Goal: Complete application form

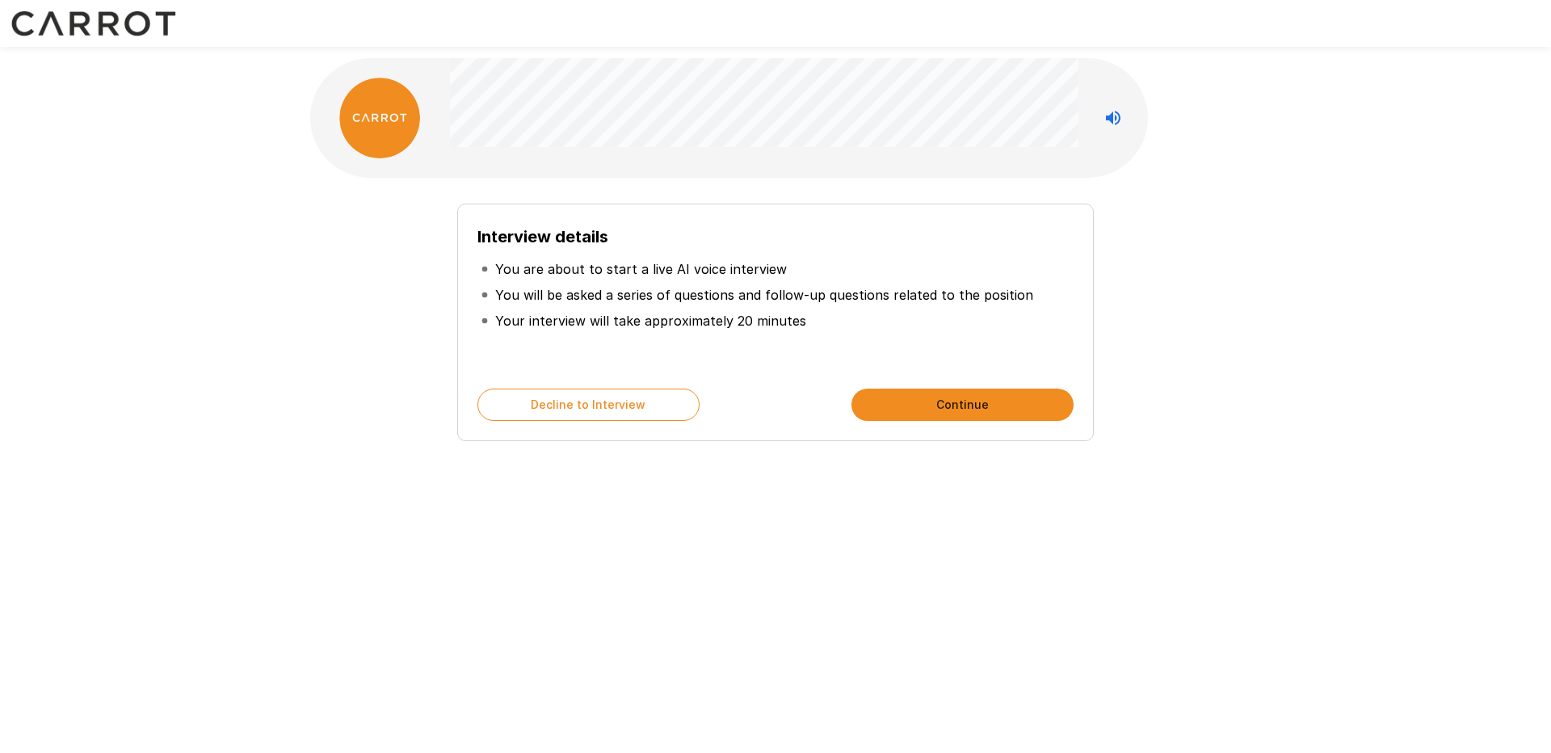
click at [887, 375] on div "Interview details You are about to start a live AI voice interview You will be …" at bounding box center [775, 322] width 637 height 237
click at [889, 380] on div "Interview details You are about to start a live AI voice interview You will be …" at bounding box center [775, 322] width 637 height 237
click at [895, 393] on button "Continue" at bounding box center [962, 405] width 222 height 32
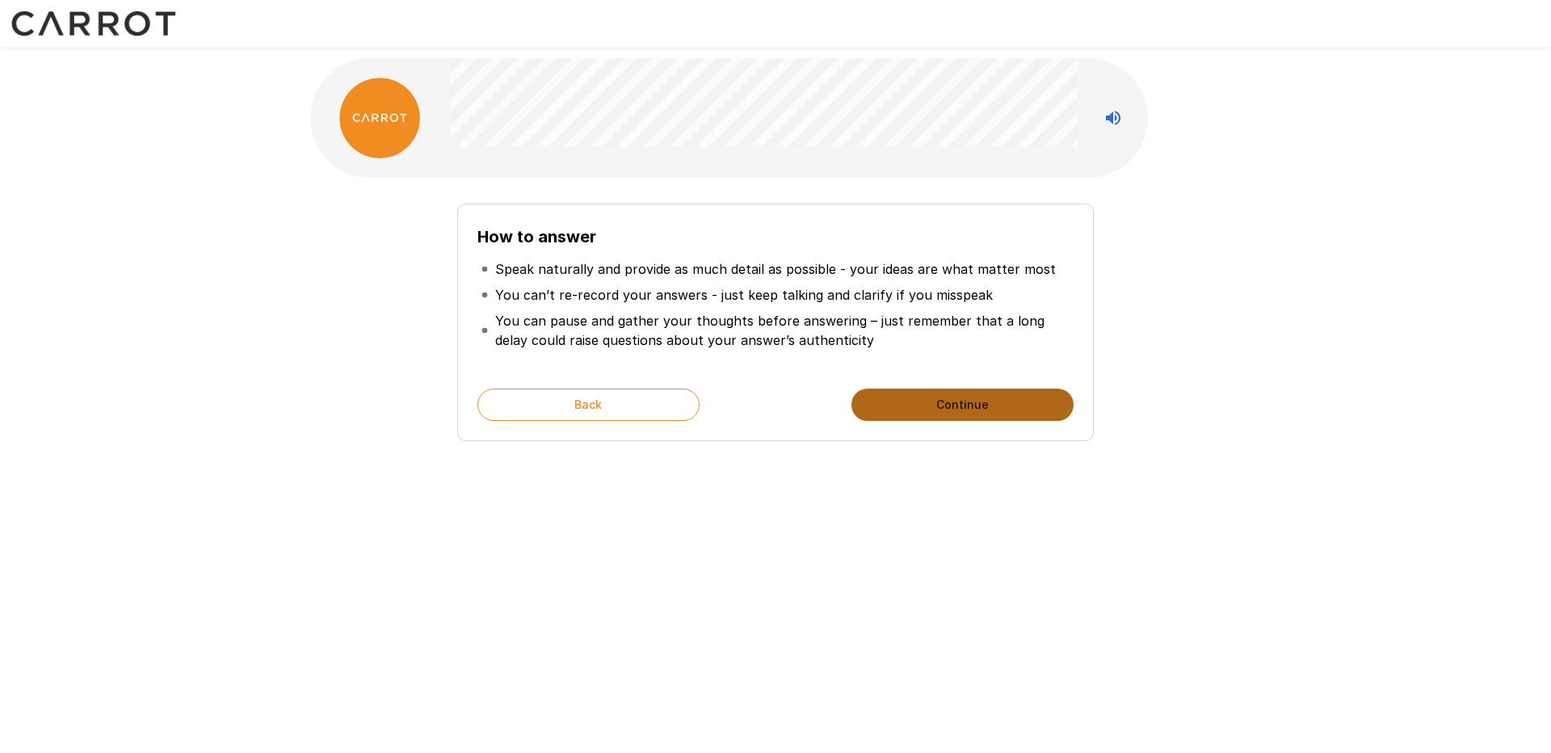
click at [943, 411] on button "Continue" at bounding box center [962, 405] width 222 height 32
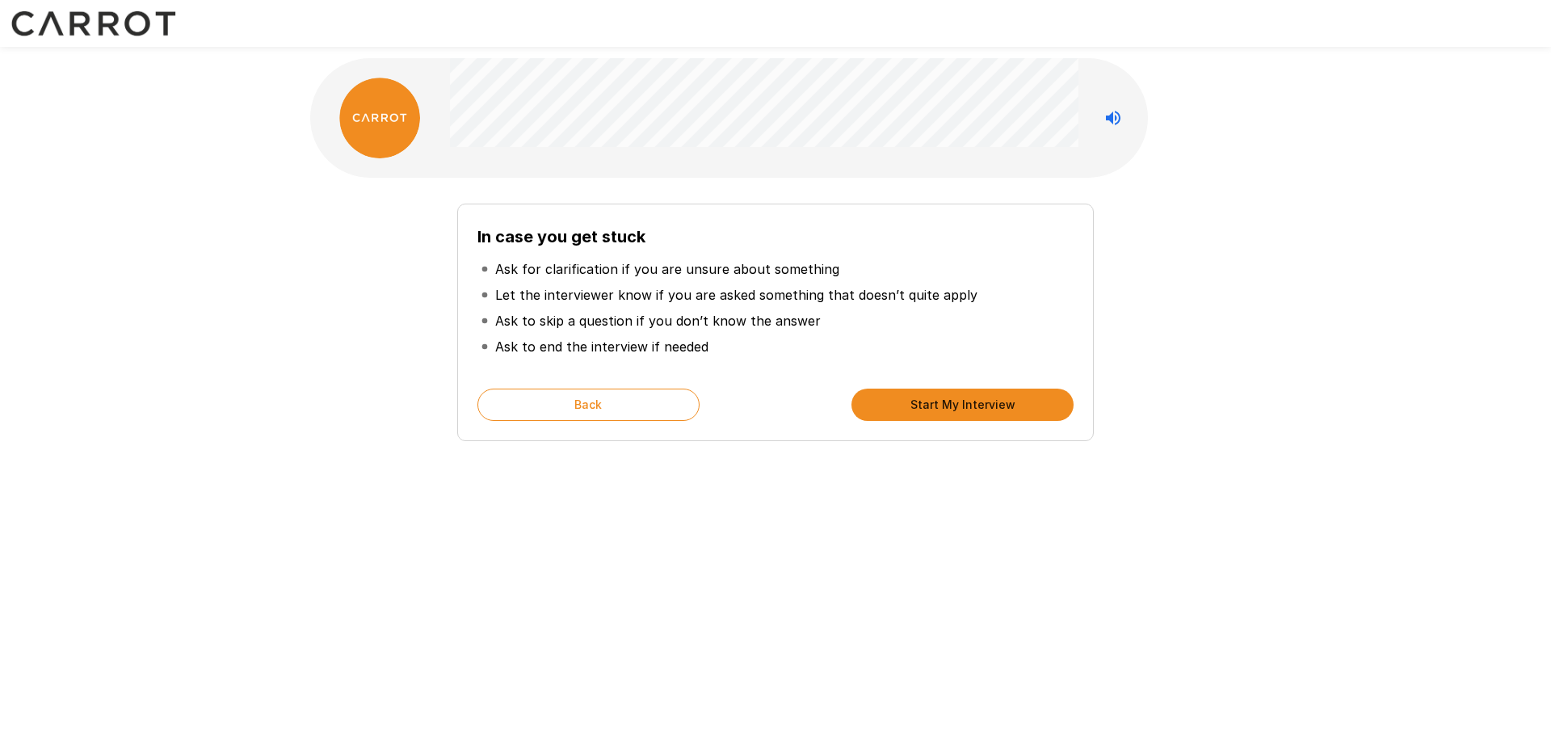
click at [930, 409] on button "Start My Interview" at bounding box center [962, 405] width 222 height 32
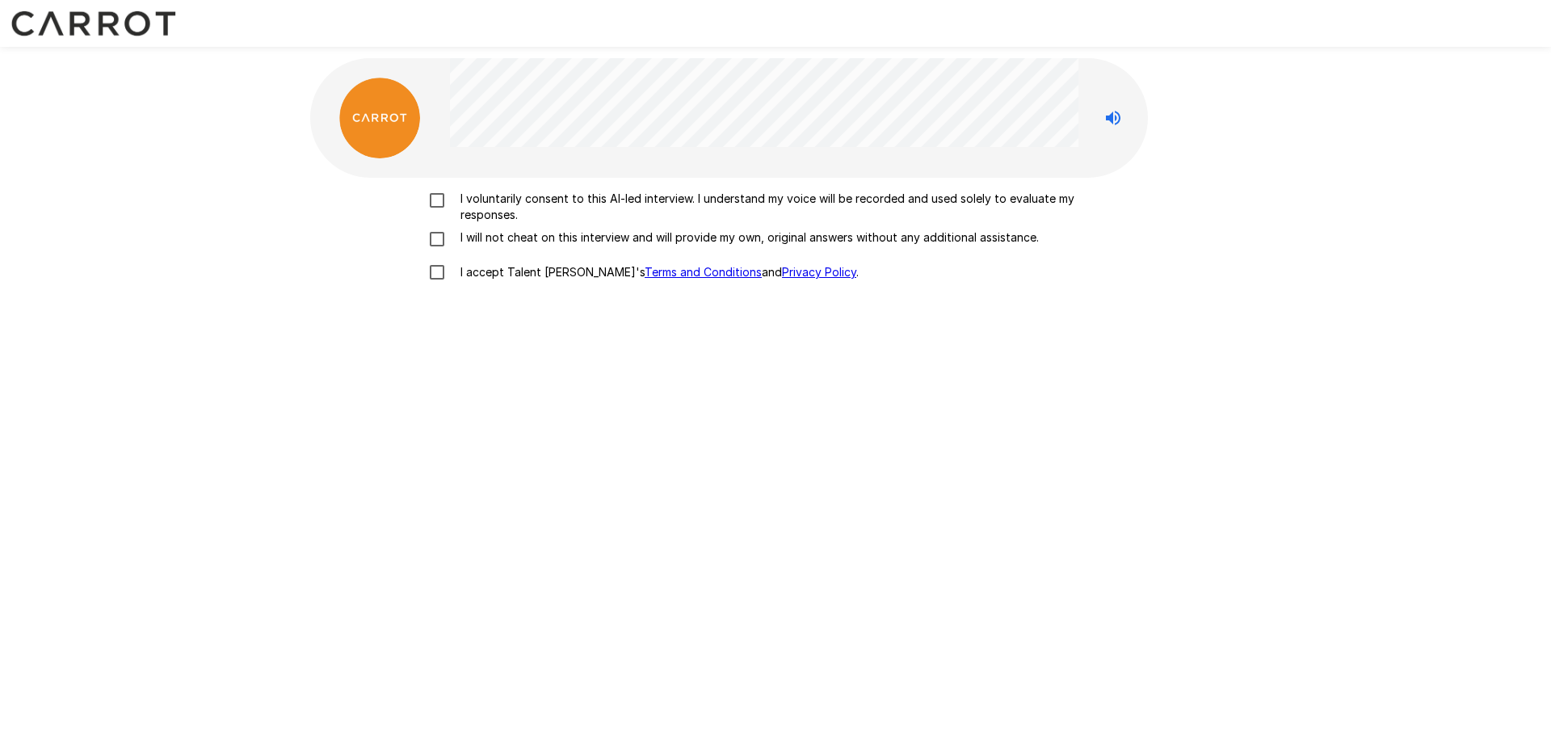
click at [572, 197] on p "I voluntarily consent to this AI-led interview. I understand my voice will be r…" at bounding box center [792, 207] width 677 height 32
click at [536, 233] on p "I will not cheat on this interview and will provide my own, original answers wi…" at bounding box center [746, 237] width 585 height 16
click at [497, 267] on p "I accept Talent Llama's Terms and Conditions and Privacy Policy ." at bounding box center [656, 272] width 405 height 16
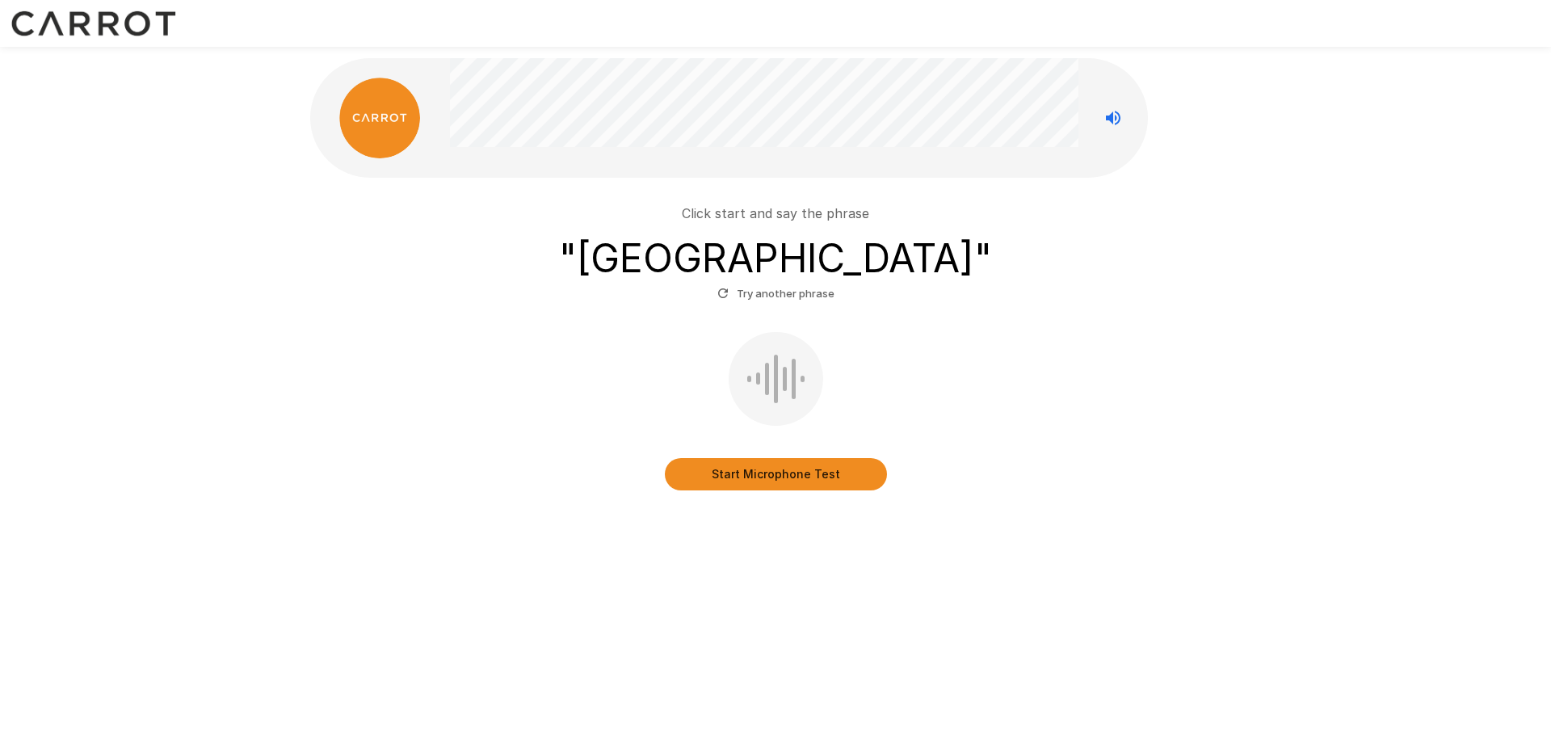
click at [773, 494] on div "Click start and say the phrase " flat island " Try another phrase Start Microph…" at bounding box center [775, 337] width 931 height 319
click at [784, 481] on button "Start Microphone Test" at bounding box center [776, 474] width 222 height 32
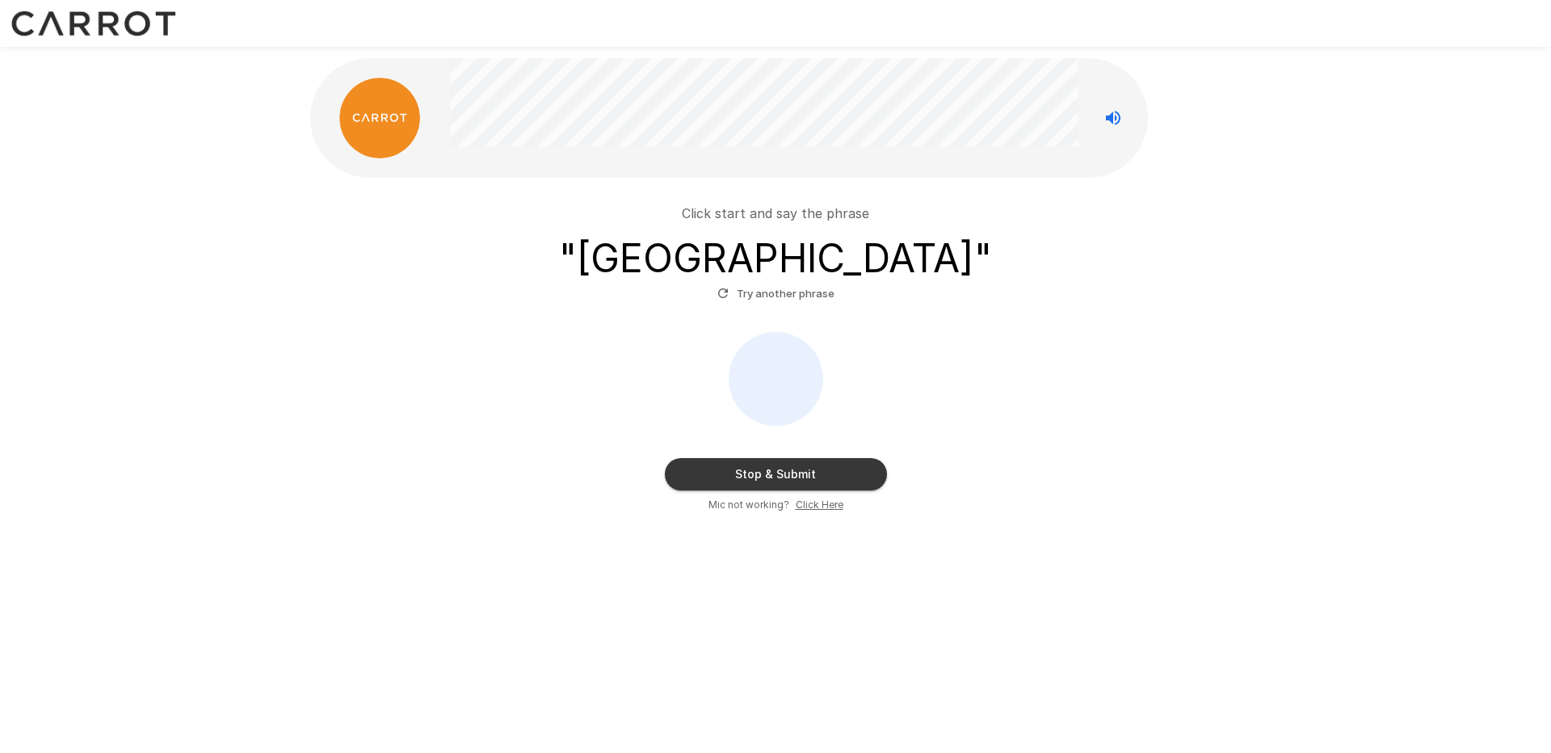
click at [824, 475] on button "Stop & Submit" at bounding box center [776, 474] width 222 height 32
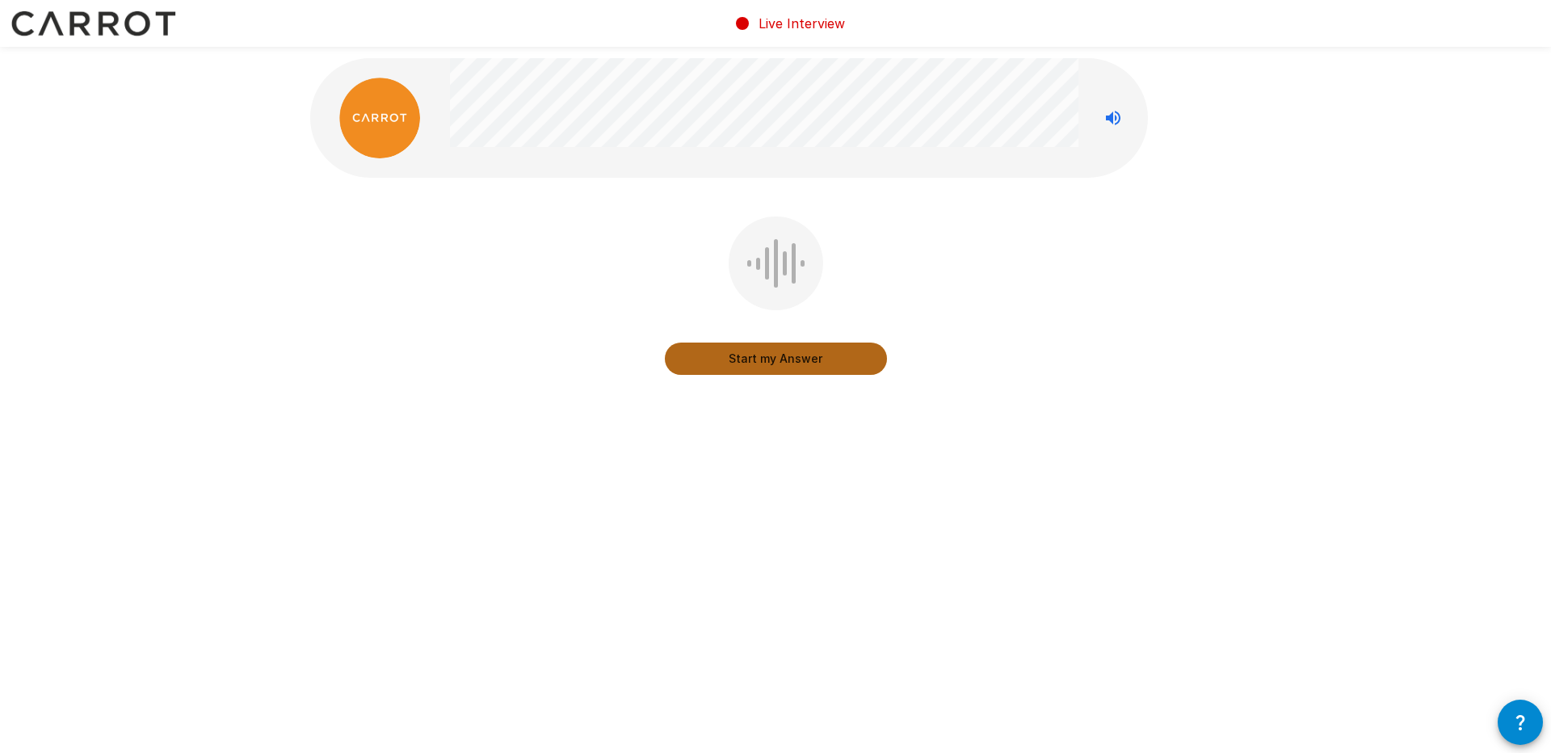
click at [802, 361] on button "Start my Answer" at bounding box center [776, 358] width 222 height 32
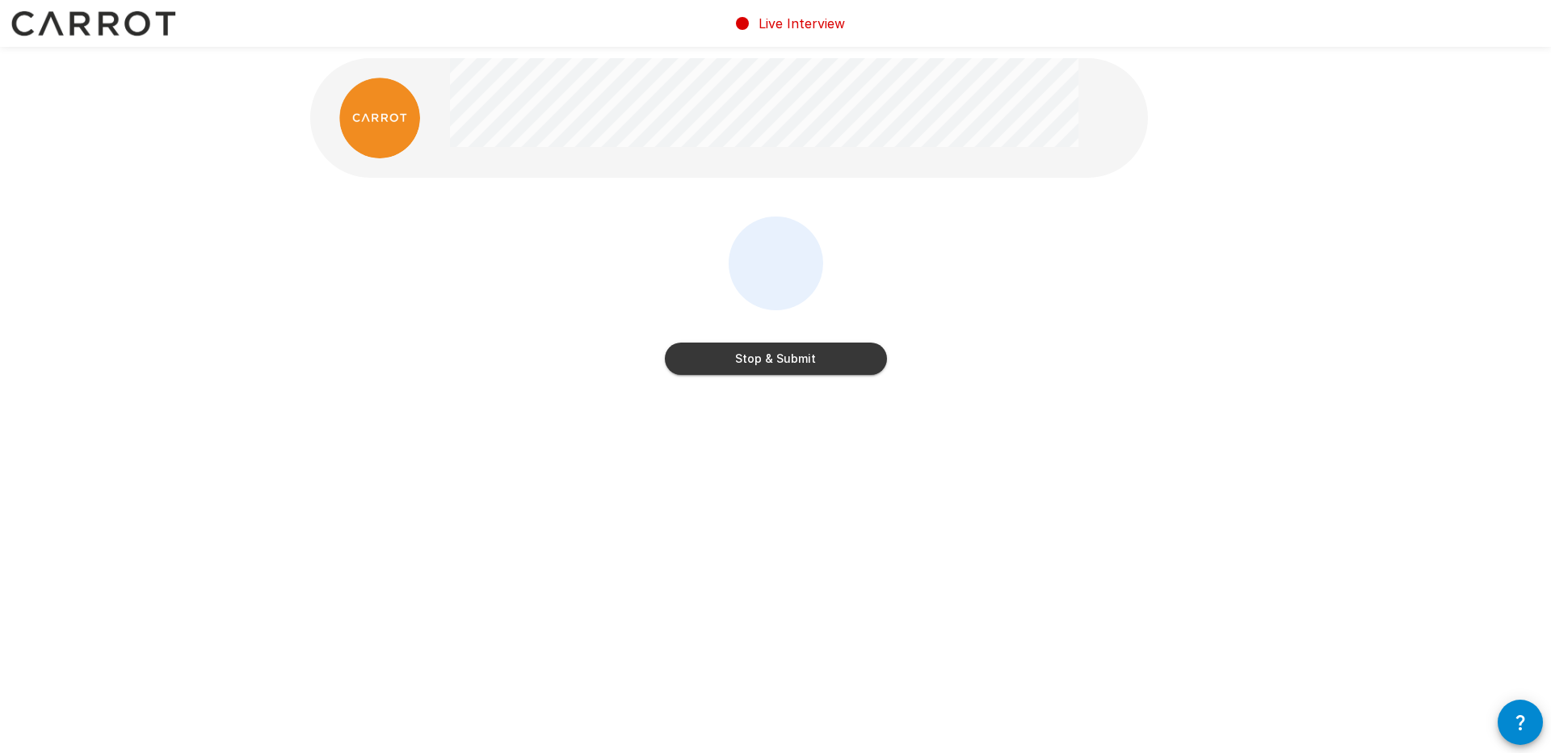
click at [802, 361] on button "Stop & Submit" at bounding box center [776, 358] width 222 height 32
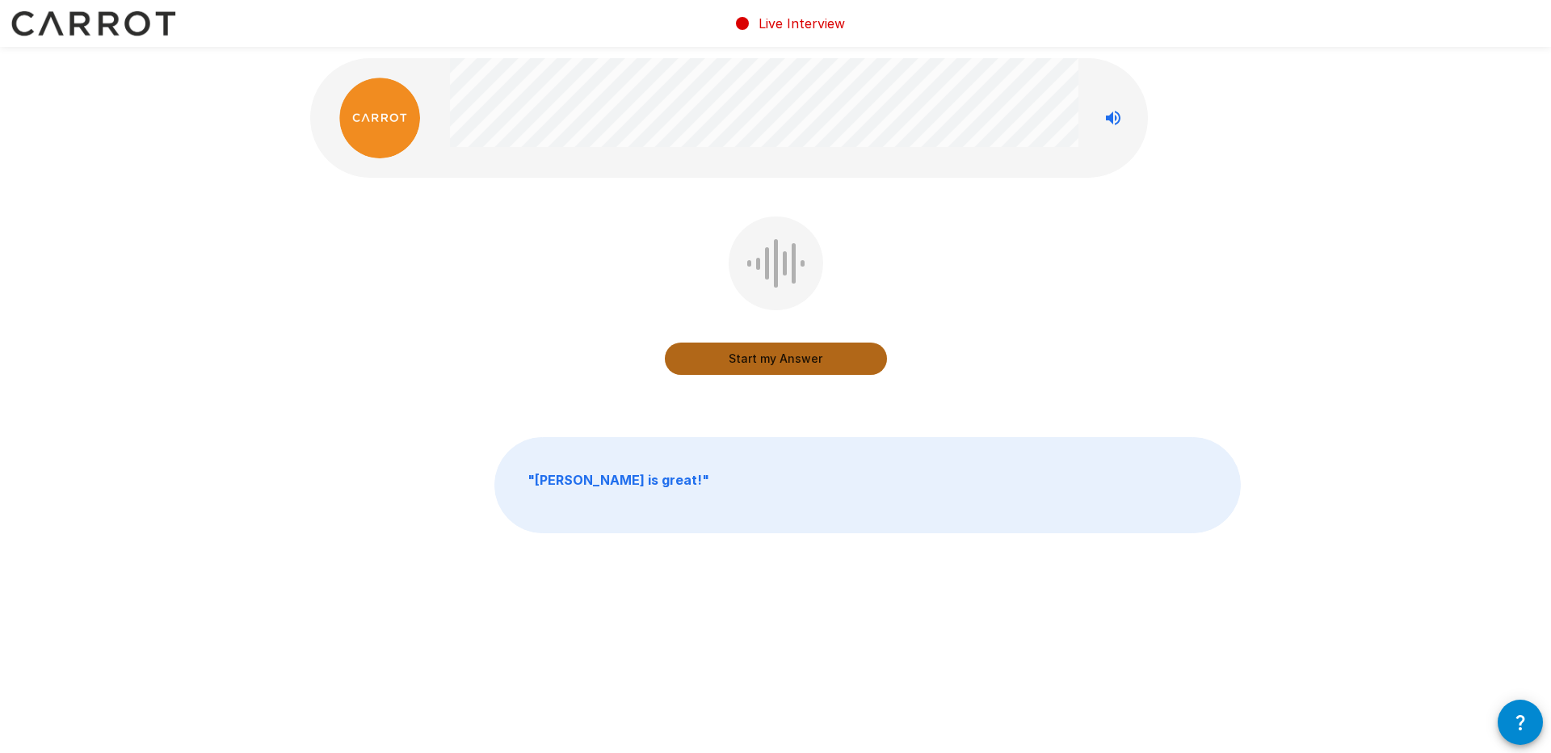
click at [802, 361] on button "Start my Answer" at bounding box center [776, 358] width 222 height 32
click at [802, 361] on button "Stop & Submit" at bounding box center [776, 358] width 222 height 32
click at [802, 361] on button "Start my Answer" at bounding box center [776, 358] width 222 height 32
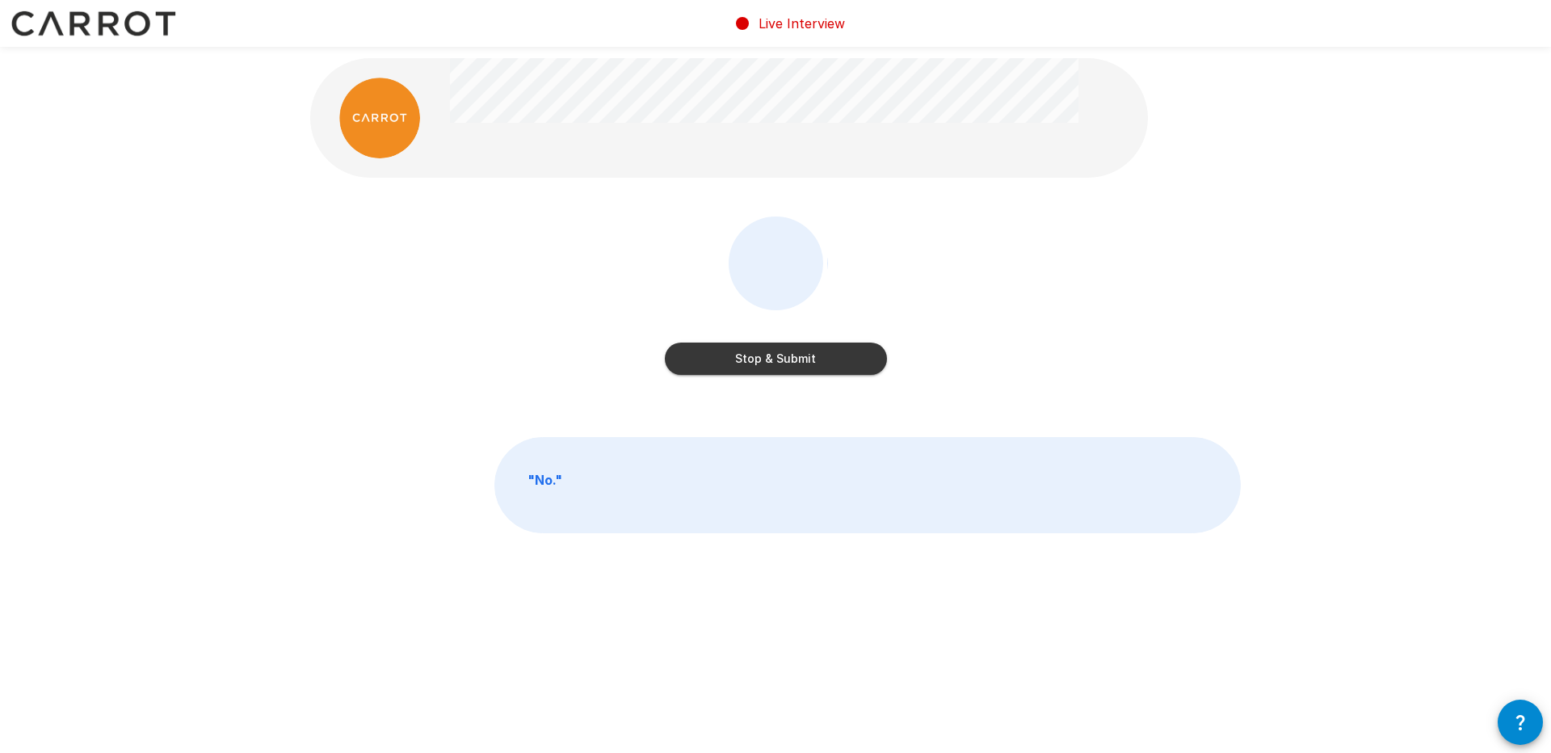
click at [802, 361] on button "Stop & Submit" at bounding box center [776, 358] width 222 height 32
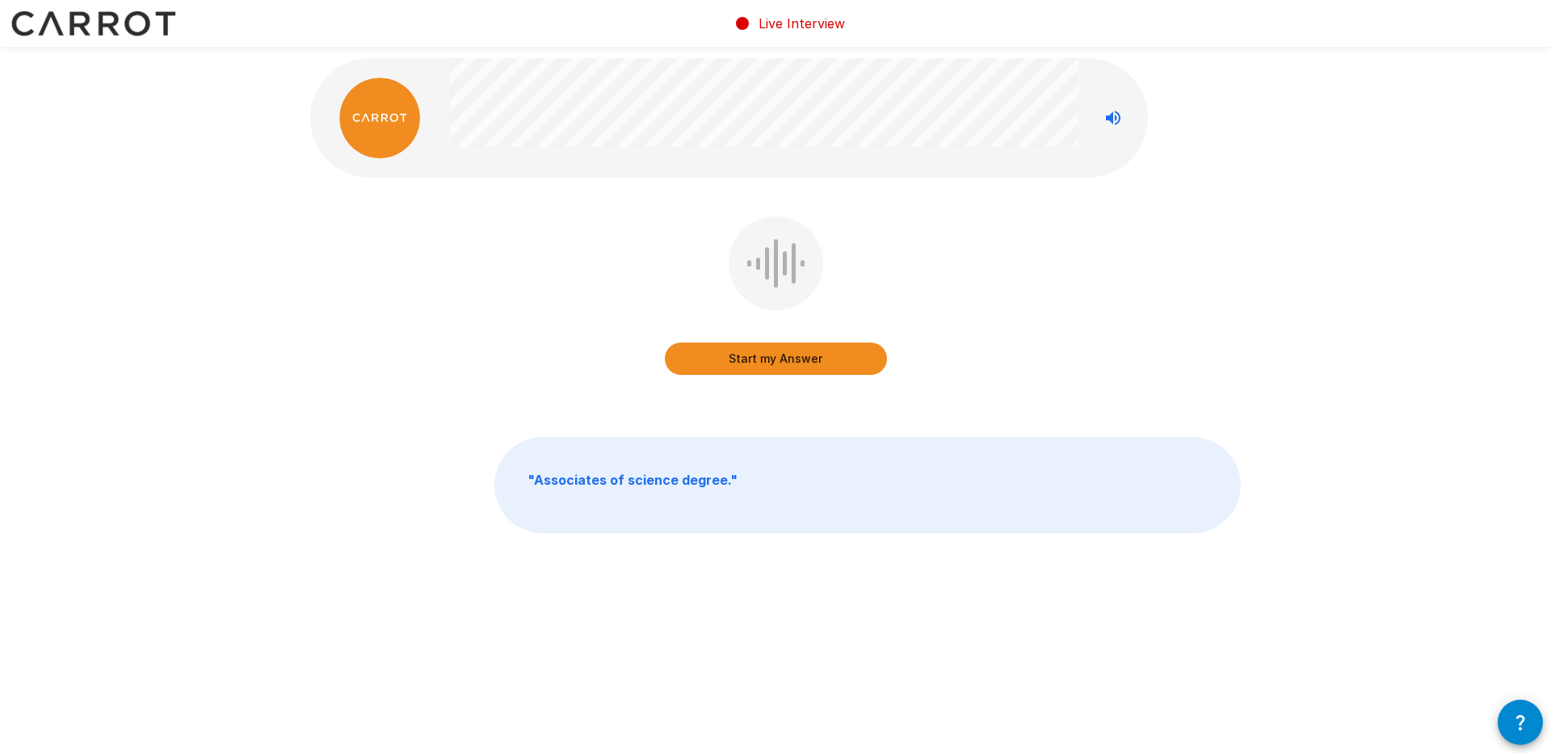
click at [802, 361] on button "Start my Answer" at bounding box center [776, 358] width 222 height 32
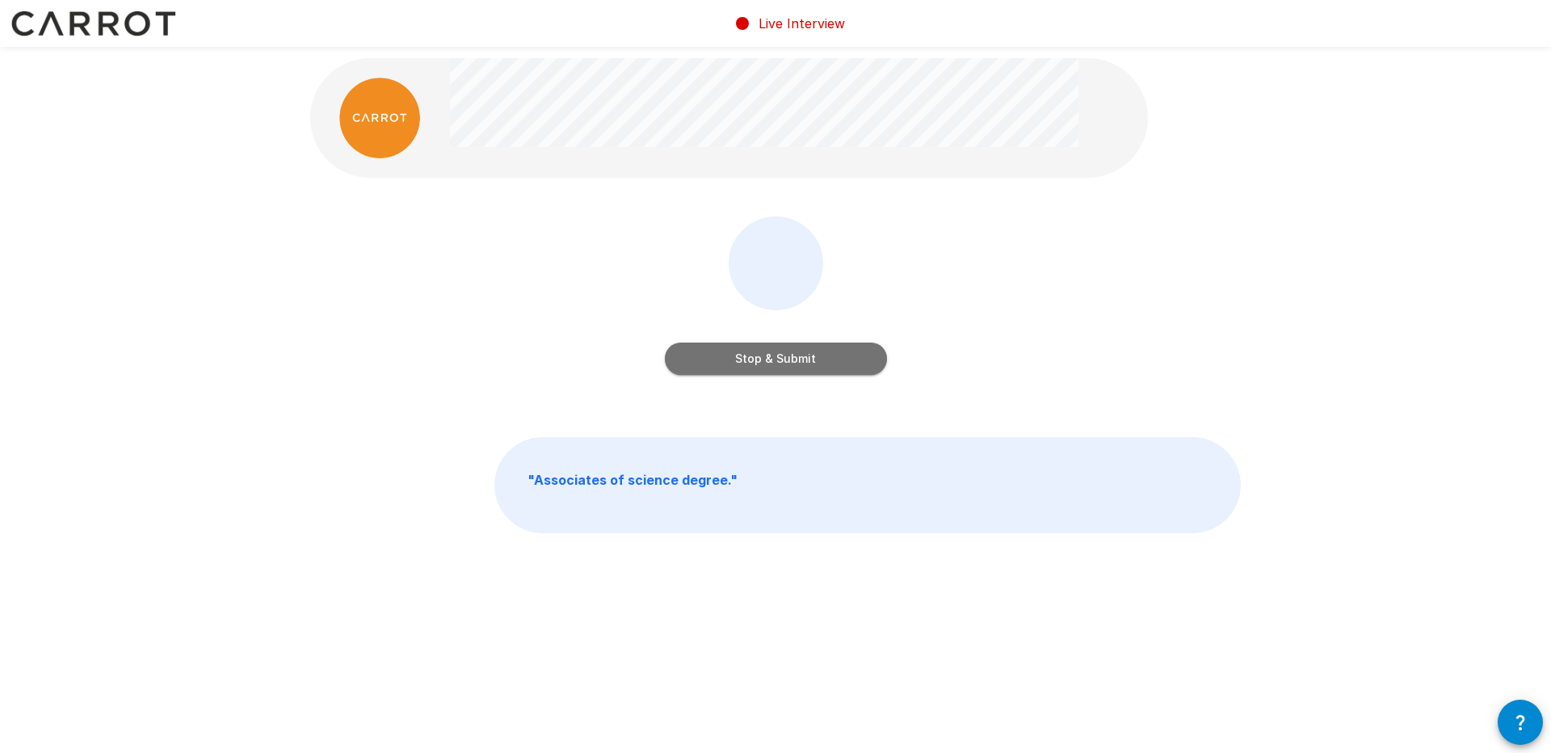
click at [802, 361] on button "Stop & Submit" at bounding box center [776, 358] width 222 height 32
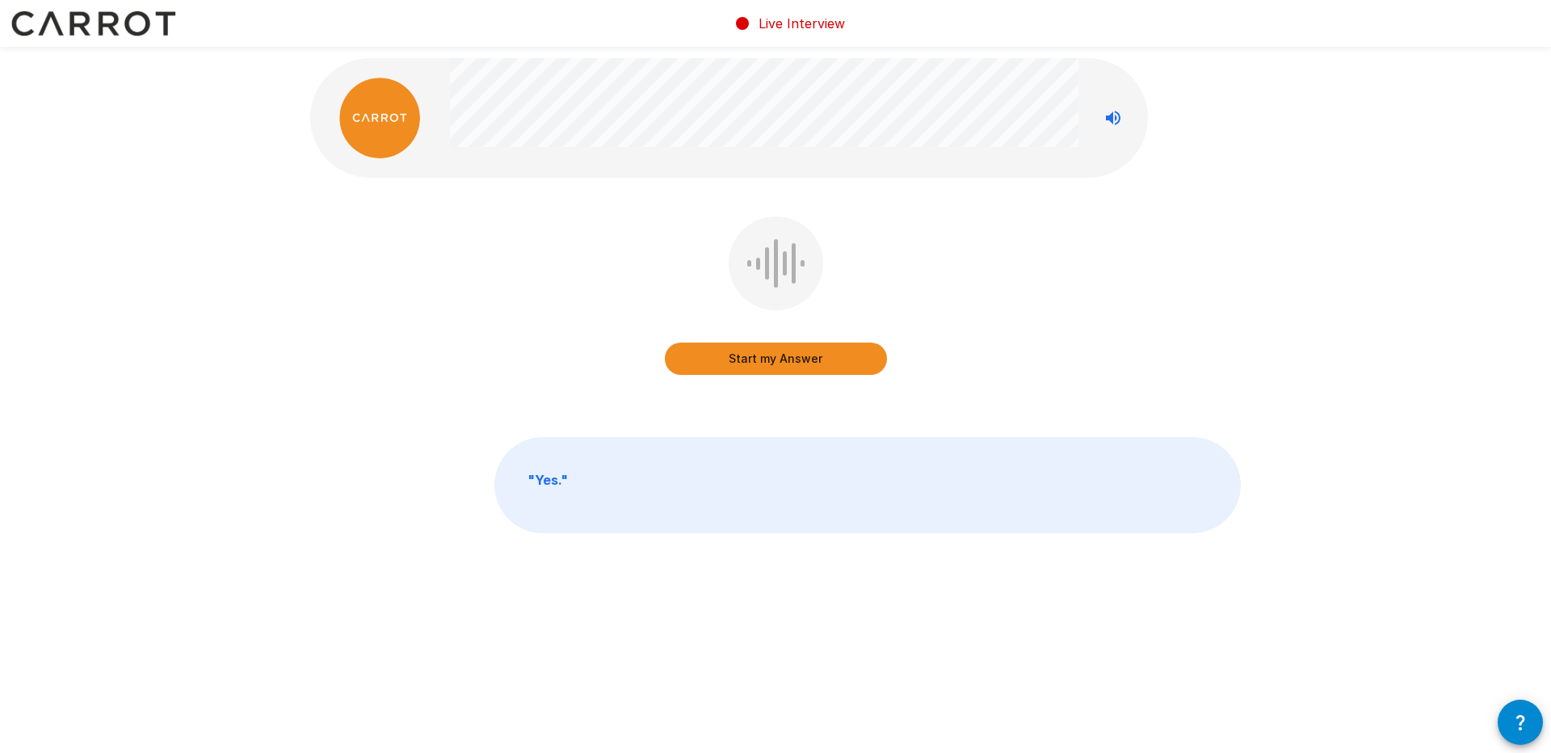
click at [822, 352] on button "Start my Answer" at bounding box center [776, 358] width 222 height 32
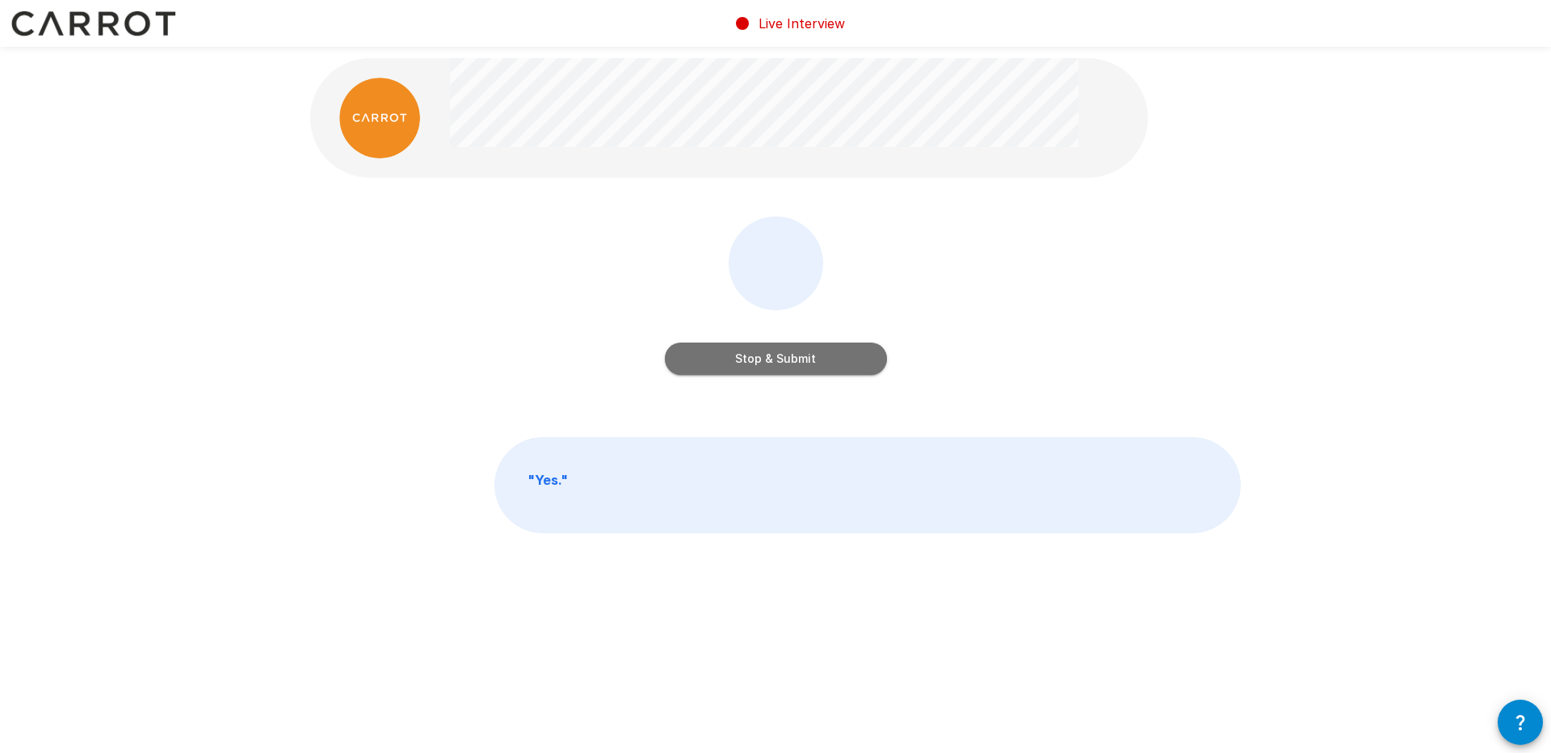
click at [822, 352] on button "Stop & Submit" at bounding box center [776, 358] width 222 height 32
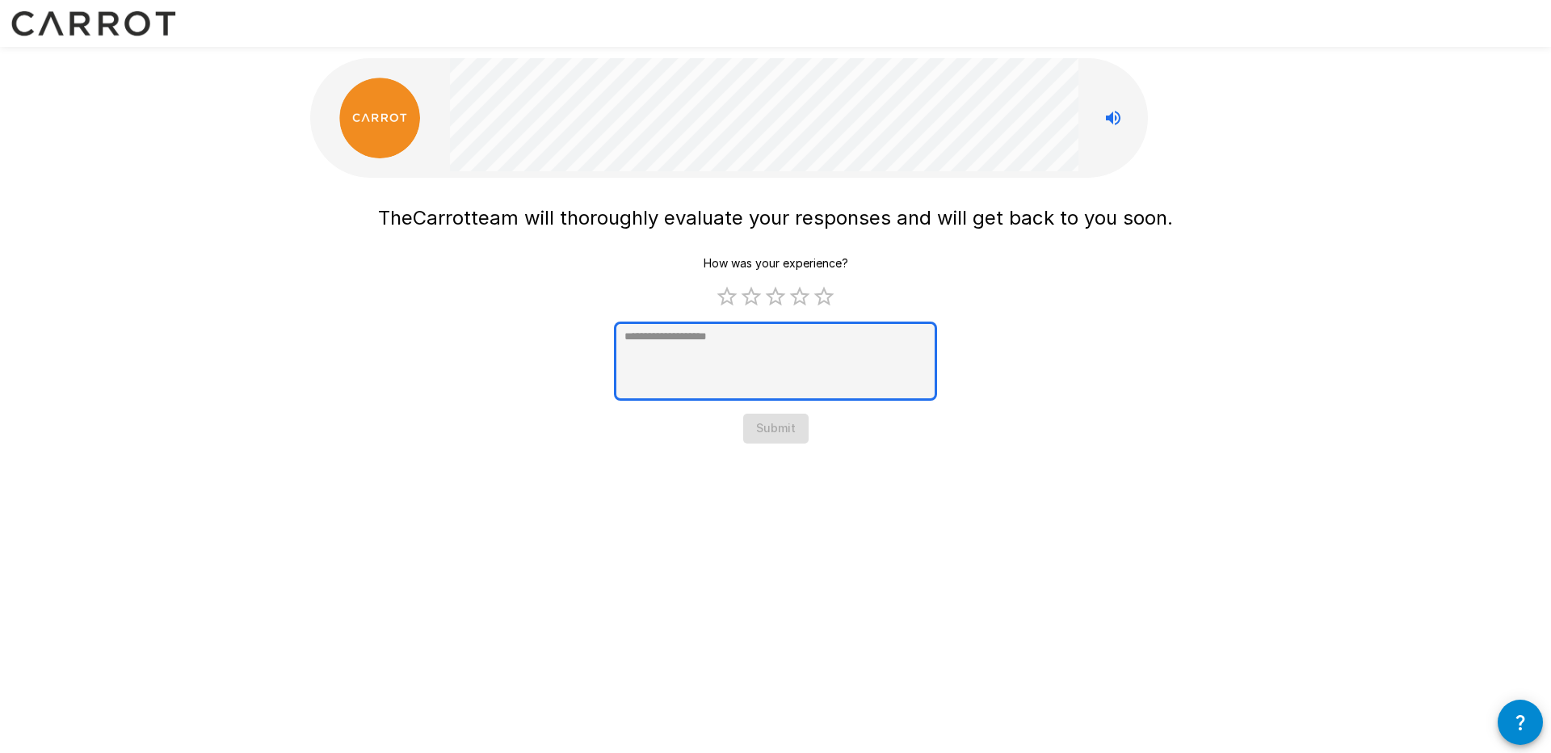
type textarea "*"
click at [781, 363] on textarea at bounding box center [775, 360] width 323 height 79
